Goal: Information Seeking & Learning: Learn about a topic

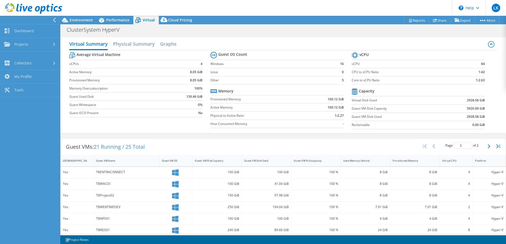
select select "USD"
click at [34, 45] on link "Projects" at bounding box center [30, 44] width 60 height 13
click at [34, 55] on link "Search Projects" at bounding box center [30, 58] width 60 height 13
click at [34, 45] on link "Projects" at bounding box center [30, 44] width 60 height 13
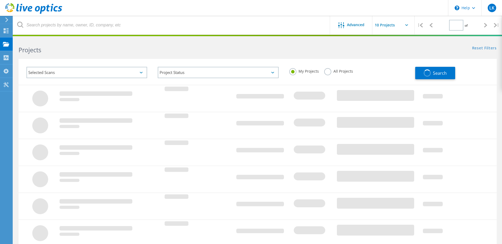
type input "1"
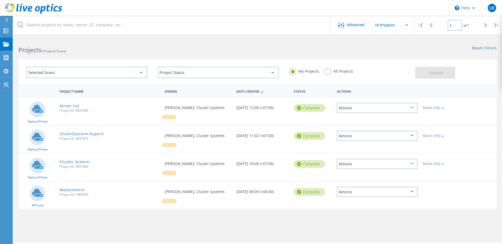
click at [104, 113] on div "Server list Project ID: 3041909" at bounding box center [109, 108] width 105 height 20
click at [63, 108] on link "Server list" at bounding box center [69, 106] width 20 height 4
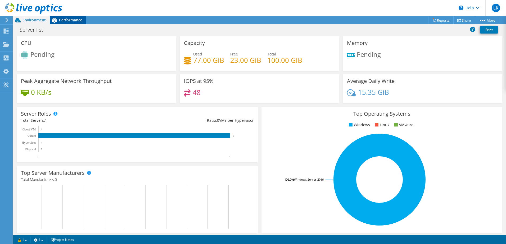
click at [70, 19] on span "Performance" at bounding box center [70, 19] width 23 height 5
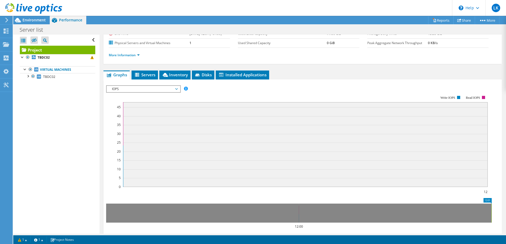
scroll to position [79, 0]
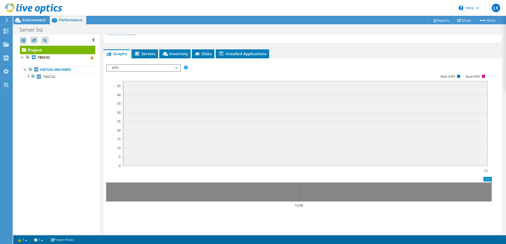
click at [125, 66] on span "IOPS" at bounding box center [143, 68] width 68 height 6
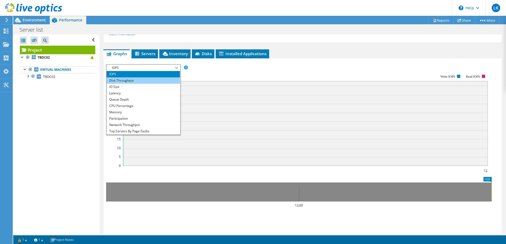
click at [121, 82] on li "Disk Throughput" at bounding box center [143, 80] width 73 height 6
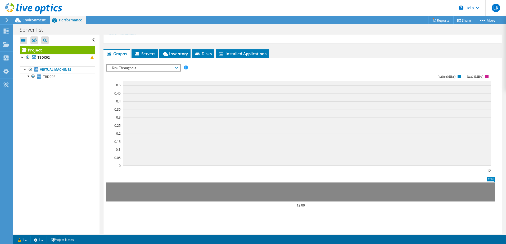
click at [121, 70] on span "Disk Throughput" at bounding box center [143, 68] width 68 height 6
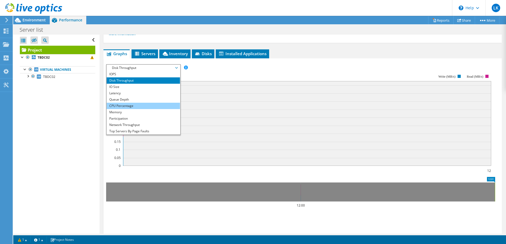
click at [127, 105] on li "CPU Percentage" at bounding box center [143, 106] width 73 height 6
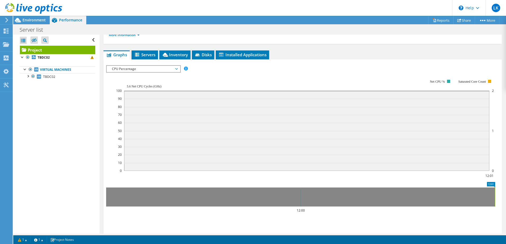
scroll to position [78, 0]
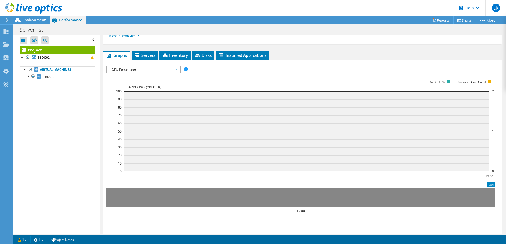
click at [141, 72] on span "CPU Percentage" at bounding box center [143, 69] width 68 height 6
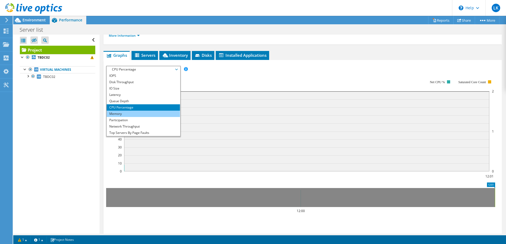
click at [140, 114] on li "Memory" at bounding box center [143, 114] width 73 height 6
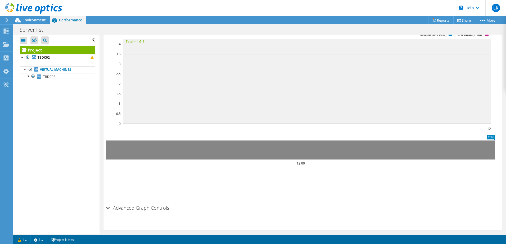
scroll to position [127, 0]
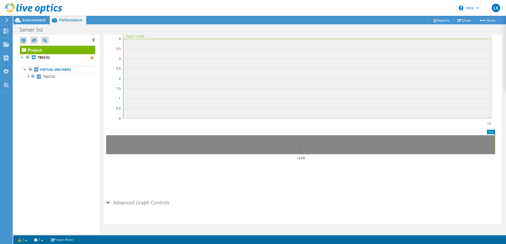
click at [105, 203] on section "IOPS Disk Throughput IO Size Latency Queue Depth CPU Percentage Memory Page Fau…" at bounding box center [302, 118] width 398 height 214
click at [106, 203] on div "Advanced Graph Controls" at bounding box center [302, 202] width 393 height 11
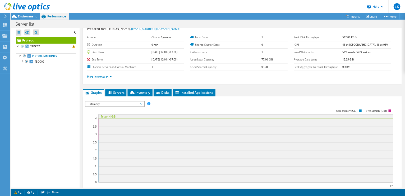
scroll to position [16, 0]
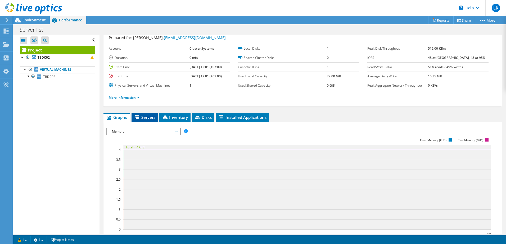
click at [147, 118] on span "Servers" at bounding box center [144, 117] width 21 height 5
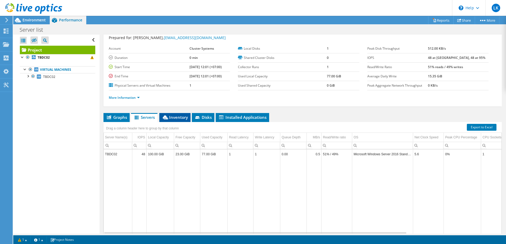
click at [178, 117] on span "Inventory" at bounding box center [175, 117] width 26 height 5
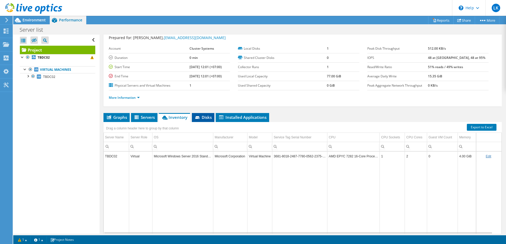
click at [197, 117] on icon at bounding box center [197, 117] width 4 height 3
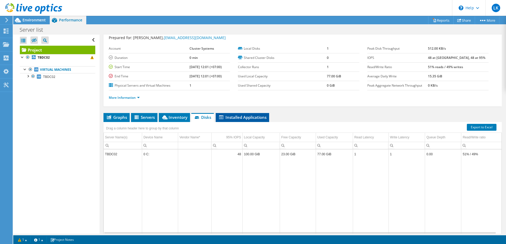
click at [233, 115] on span "Installed Applications" at bounding box center [242, 117] width 48 height 5
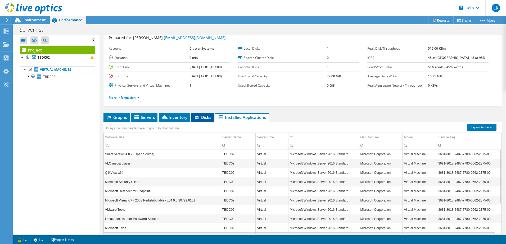
click at [199, 120] on icon at bounding box center [197, 117] width 5 height 3
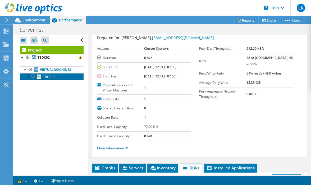
click at [44, 78] on span "TBDC02" at bounding box center [49, 77] width 12 height 4
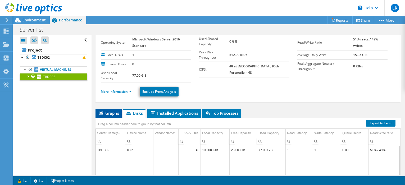
click at [111, 113] on span "Graphs" at bounding box center [108, 113] width 21 height 5
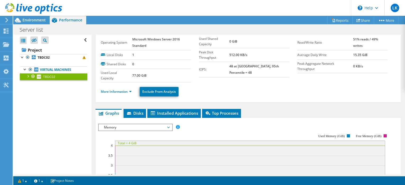
click at [232, 185] on html "LK End User Ladawan Kaewnopparat ladawan@clustersystems.co.th Cluster Systems M…" at bounding box center [202, 92] width 405 height 185
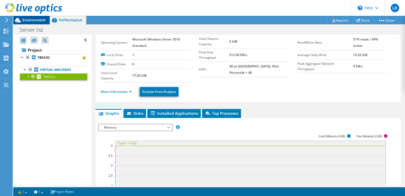
click at [33, 19] on span "Environment" at bounding box center [33, 19] width 23 height 5
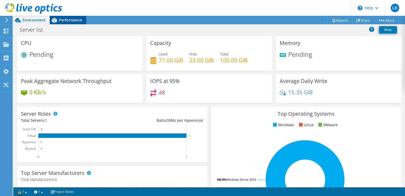
drag, startPoint x: 67, startPoint y: 20, endPoint x: 72, endPoint y: 19, distance: 5.4
click at [67, 20] on span "Performance" at bounding box center [70, 19] width 23 height 5
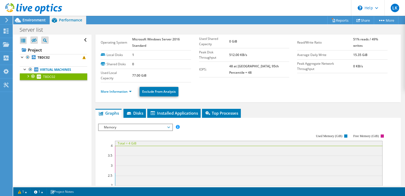
click at [77, 111] on div "Open All Close All Hide Excluded Nodes Project Tree Filter" at bounding box center [52, 110] width 78 height 151
click at [57, 93] on div "Open All Close All Hide Excluded Nodes Project Tree Filter" at bounding box center [52, 110] width 78 height 151
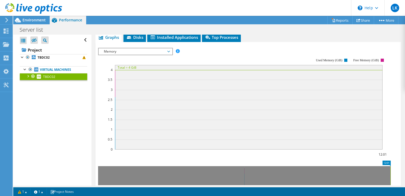
scroll to position [95, 0]
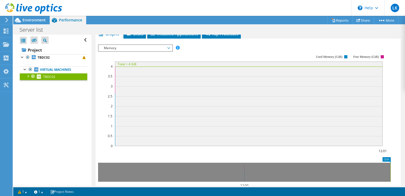
click at [233, 152] on rect at bounding box center [242, 101] width 289 height 106
click at [255, 157] on icon "12:01 12:01 12:00" at bounding box center [244, 178] width 293 height 42
